Goal: Find specific page/section: Find specific page/section

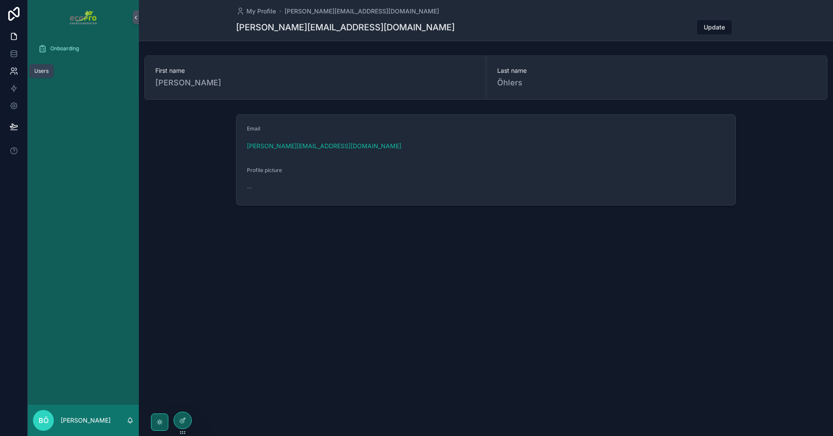
click at [13, 66] on link at bounding box center [13, 70] width 27 height 17
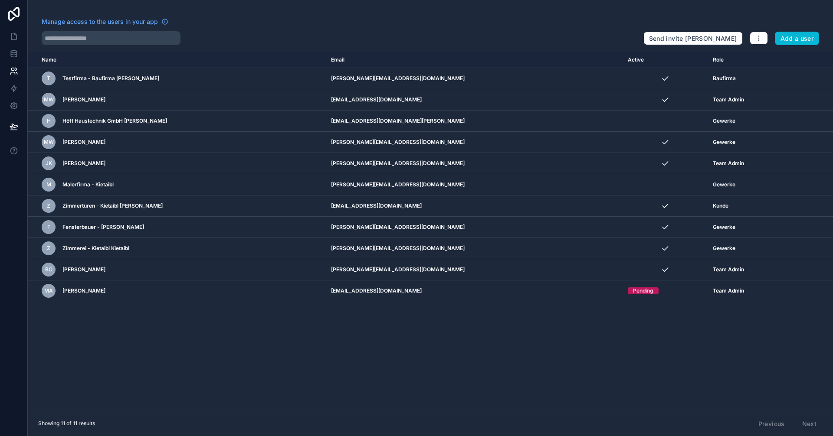
click at [436, 386] on div "Name Email Active Role [DOMAIN_NAME] T Testfirma - Baufirma Gottlieb [EMAIL_ADD…" at bounding box center [430, 231] width 805 height 359
click at [10, 59] on link at bounding box center [13, 53] width 27 height 17
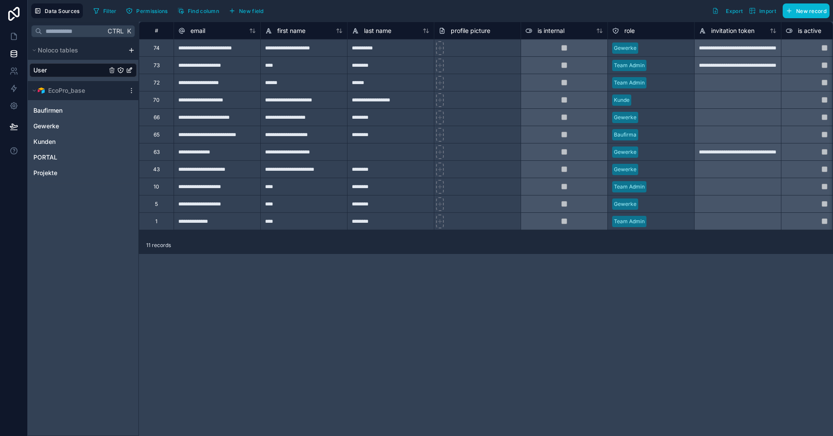
click at [383, 313] on div "**********" at bounding box center [486, 229] width 694 height 415
click at [52, 122] on span "Gewerke" at bounding box center [46, 126] width 26 height 9
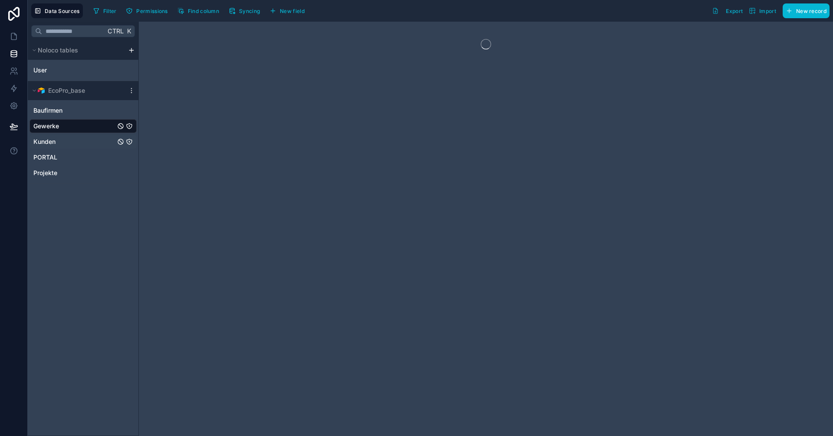
click at [51, 143] on span "Kunden" at bounding box center [44, 141] width 22 height 9
